Goal: Information Seeking & Learning: Learn about a topic

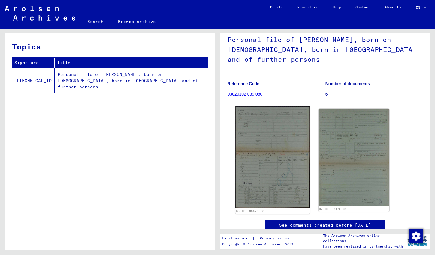
scroll to position [50, 0]
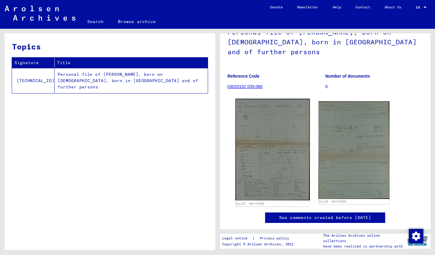
click at [269, 149] on img at bounding box center [272, 150] width 74 height 102
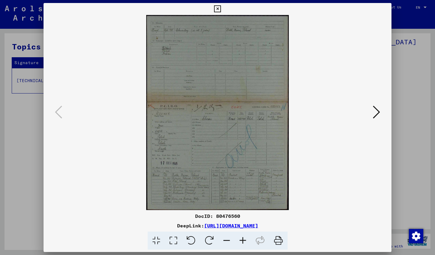
click at [247, 239] on icon at bounding box center [243, 241] width 16 height 18
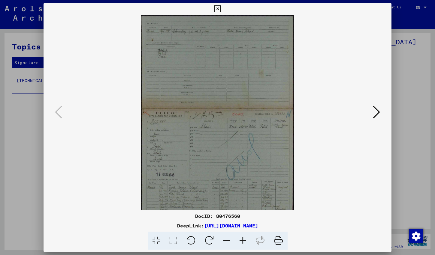
click at [246, 239] on icon at bounding box center [243, 241] width 16 height 18
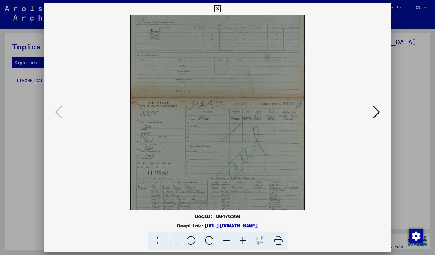
scroll to position [45, 0]
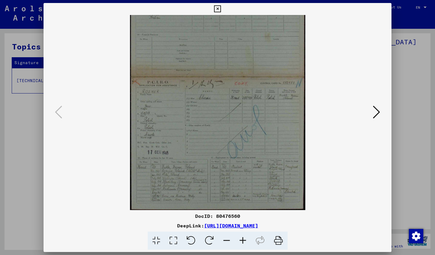
drag, startPoint x: 251, startPoint y: 147, endPoint x: 255, endPoint y: 84, distance: 63.2
click at [244, 241] on icon at bounding box center [243, 241] width 16 height 18
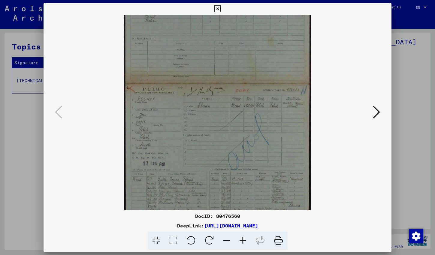
scroll to position [60, 0]
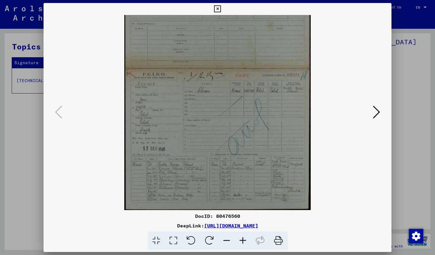
drag, startPoint x: 204, startPoint y: 143, endPoint x: 205, endPoint y: 126, distance: 16.8
click at [242, 240] on icon at bounding box center [243, 241] width 16 height 18
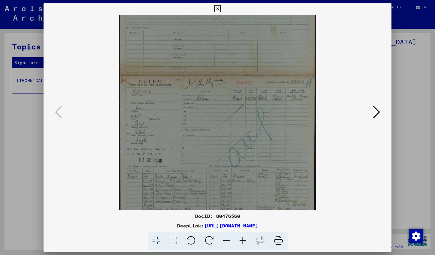
scroll to position [75, 0]
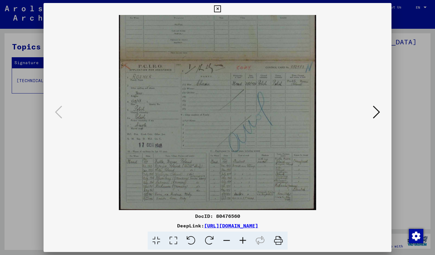
drag, startPoint x: 204, startPoint y: 156, endPoint x: 207, endPoint y: 111, distance: 44.8
click at [241, 241] on icon at bounding box center [243, 241] width 16 height 18
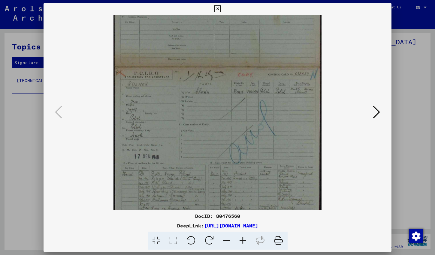
click at [241, 241] on icon at bounding box center [243, 241] width 16 height 18
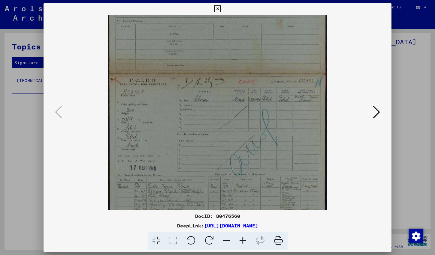
drag, startPoint x: 241, startPoint y: 241, endPoint x: 201, endPoint y: 192, distance: 63.6
click at [241, 241] on icon at bounding box center [243, 241] width 16 height 18
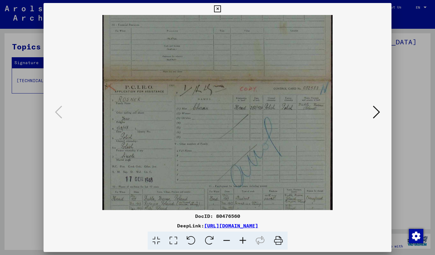
scroll to position [120, 0]
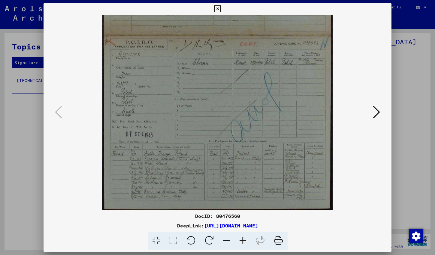
drag, startPoint x: 183, startPoint y: 143, endPoint x: 189, endPoint y: 89, distance: 54.7
click at [222, 239] on icon at bounding box center [227, 241] width 16 height 18
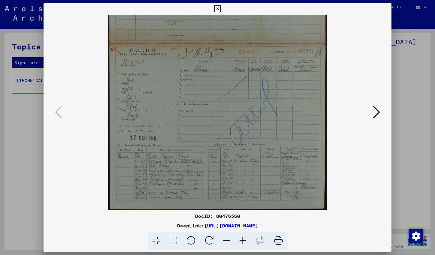
click at [222, 239] on icon at bounding box center [227, 241] width 16 height 18
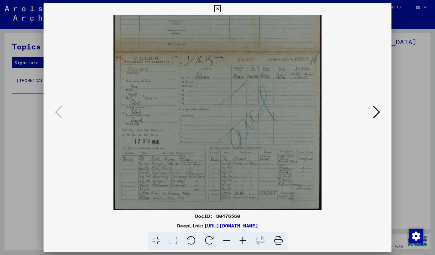
click at [222, 239] on icon at bounding box center [227, 241] width 16 height 18
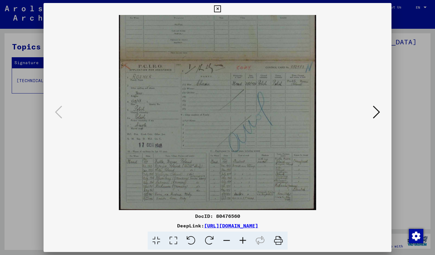
click at [222, 239] on icon at bounding box center [227, 241] width 16 height 18
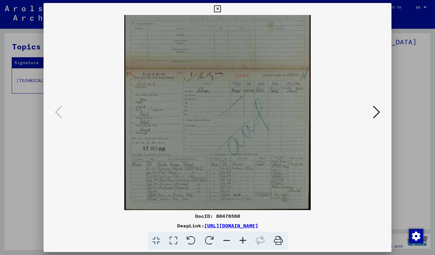
click at [222, 239] on icon at bounding box center [227, 241] width 16 height 18
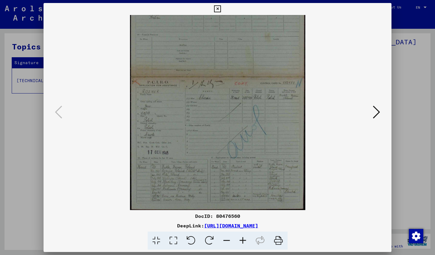
scroll to position [45, 0]
click at [228, 238] on icon at bounding box center [227, 241] width 16 height 18
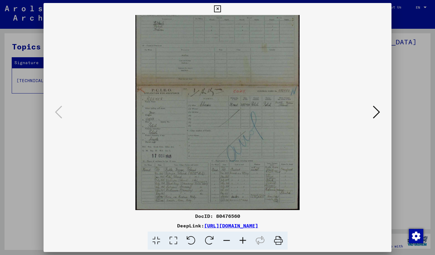
drag, startPoint x: 228, startPoint y: 238, endPoint x: 229, endPoint y: 219, distance: 18.9
click at [228, 238] on icon at bounding box center [227, 241] width 16 height 18
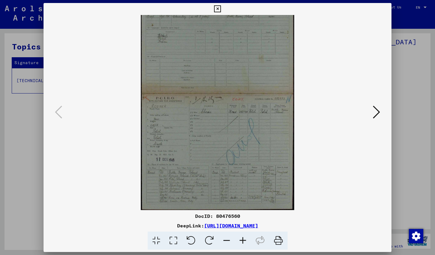
scroll to position [15, 0]
click at [229, 238] on icon at bounding box center [227, 241] width 16 height 18
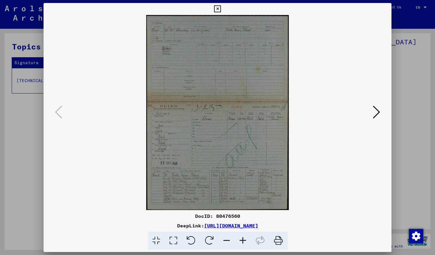
click at [375, 116] on icon at bounding box center [376, 112] width 7 height 14
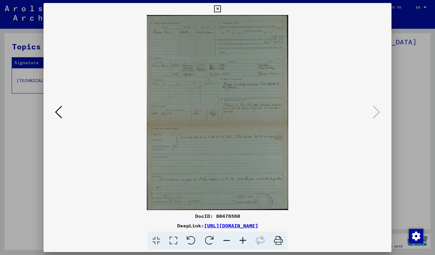
click at [240, 240] on icon at bounding box center [243, 241] width 16 height 18
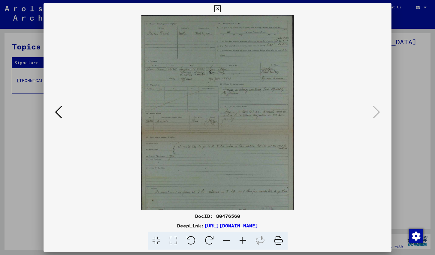
click at [240, 240] on icon at bounding box center [243, 241] width 16 height 18
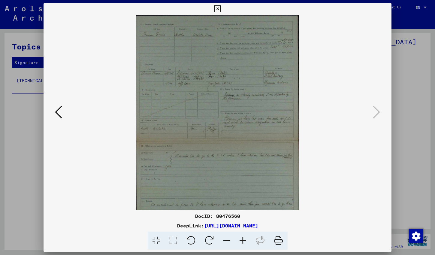
click at [240, 240] on icon at bounding box center [243, 241] width 16 height 18
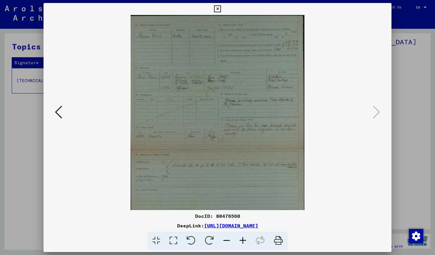
click at [240, 240] on icon at bounding box center [243, 241] width 16 height 18
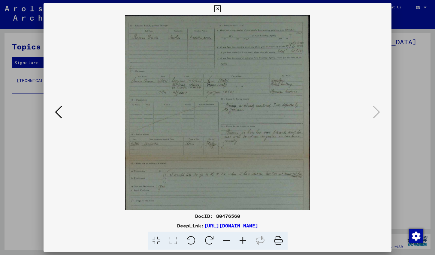
click at [224, 242] on icon at bounding box center [227, 241] width 16 height 18
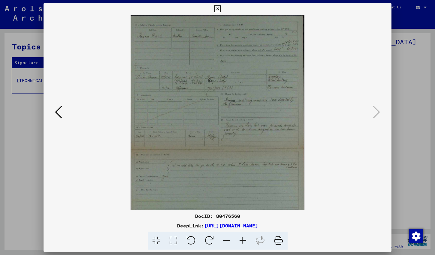
click at [224, 242] on icon at bounding box center [227, 241] width 16 height 18
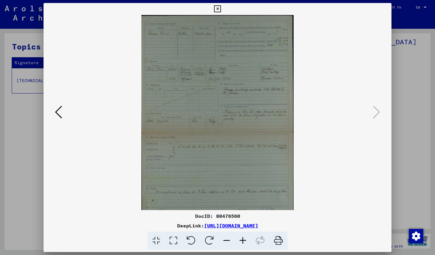
drag, startPoint x: 224, startPoint y: 242, endPoint x: 293, endPoint y: 157, distance: 109.3
click at [224, 242] on icon at bounding box center [227, 241] width 16 height 18
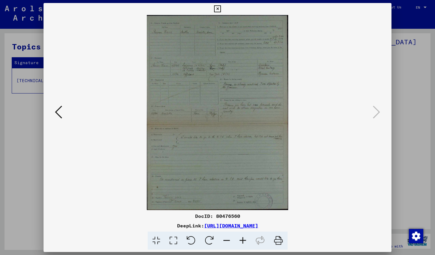
click at [221, 8] on icon at bounding box center [217, 8] width 7 height 7
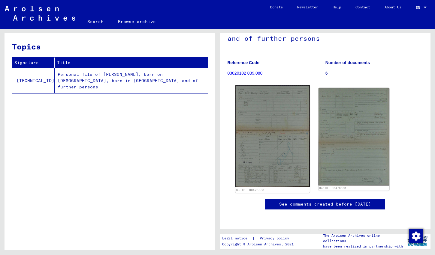
scroll to position [118, 0]
